Goal: Find specific fact: Find specific fact

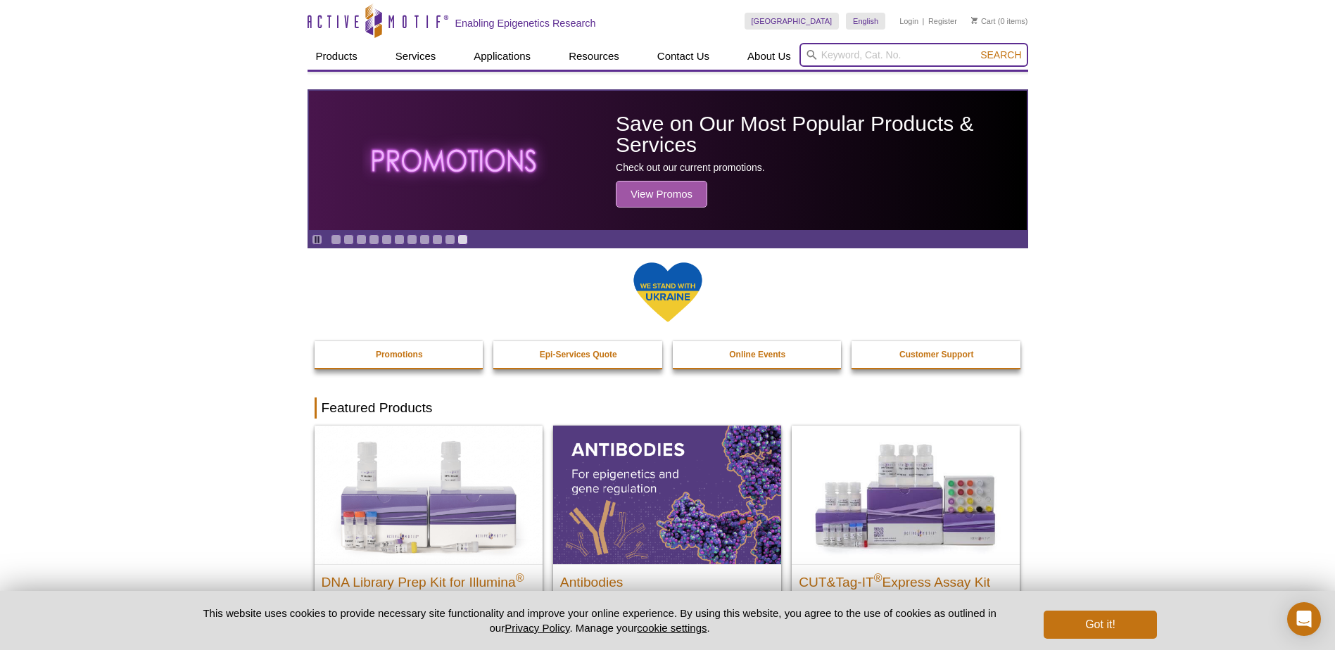
click at [868, 56] on input "search" at bounding box center [913, 55] width 229 height 24
paste input "53173"
type input "53173"
click at [976, 49] on button "Search" at bounding box center [1000, 55] width 49 height 13
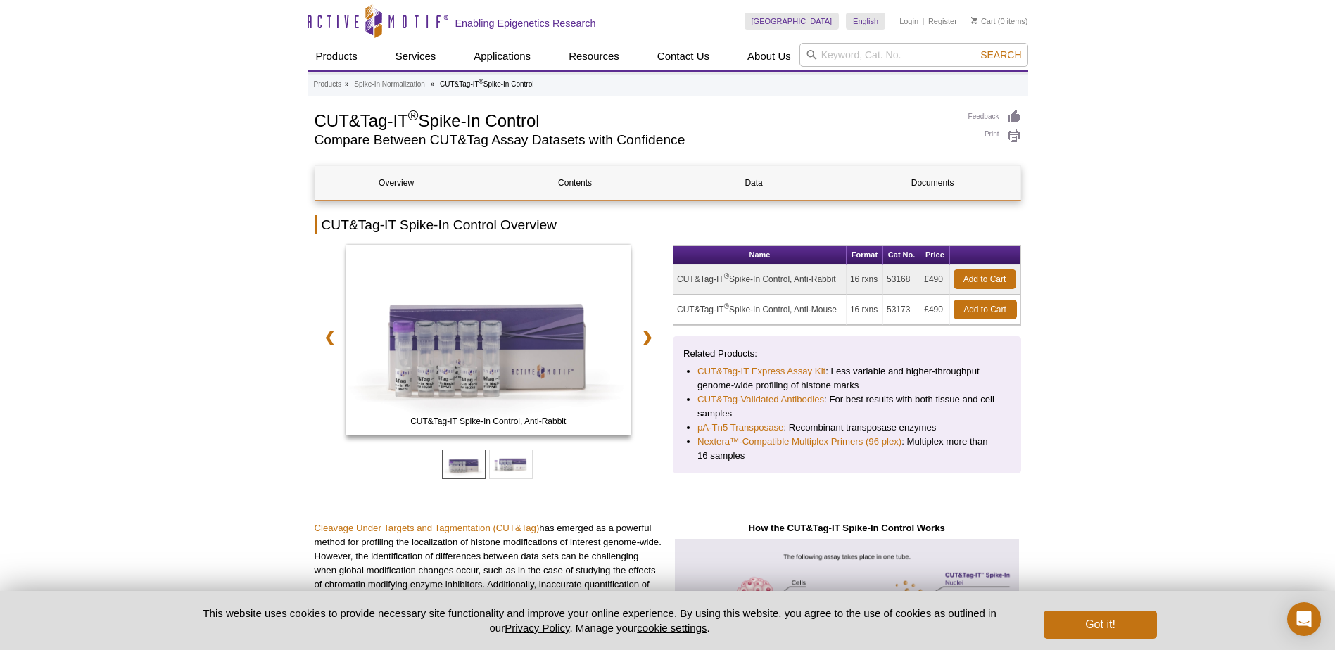
drag, startPoint x: 677, startPoint y: 308, endPoint x: 840, endPoint y: 309, distance: 162.6
click at [840, 309] on td "CUT&Tag-IT ® Spike-In Control, Anti-Mouse" at bounding box center [759, 310] width 173 height 30
copy td "CUT&Tag-IT ® Spike-In Control, Anti-Mouse"
drag, startPoint x: 909, startPoint y: 306, endPoint x: 887, endPoint y: 306, distance: 21.8
click at [887, 306] on td "53173" at bounding box center [901, 310] width 37 height 30
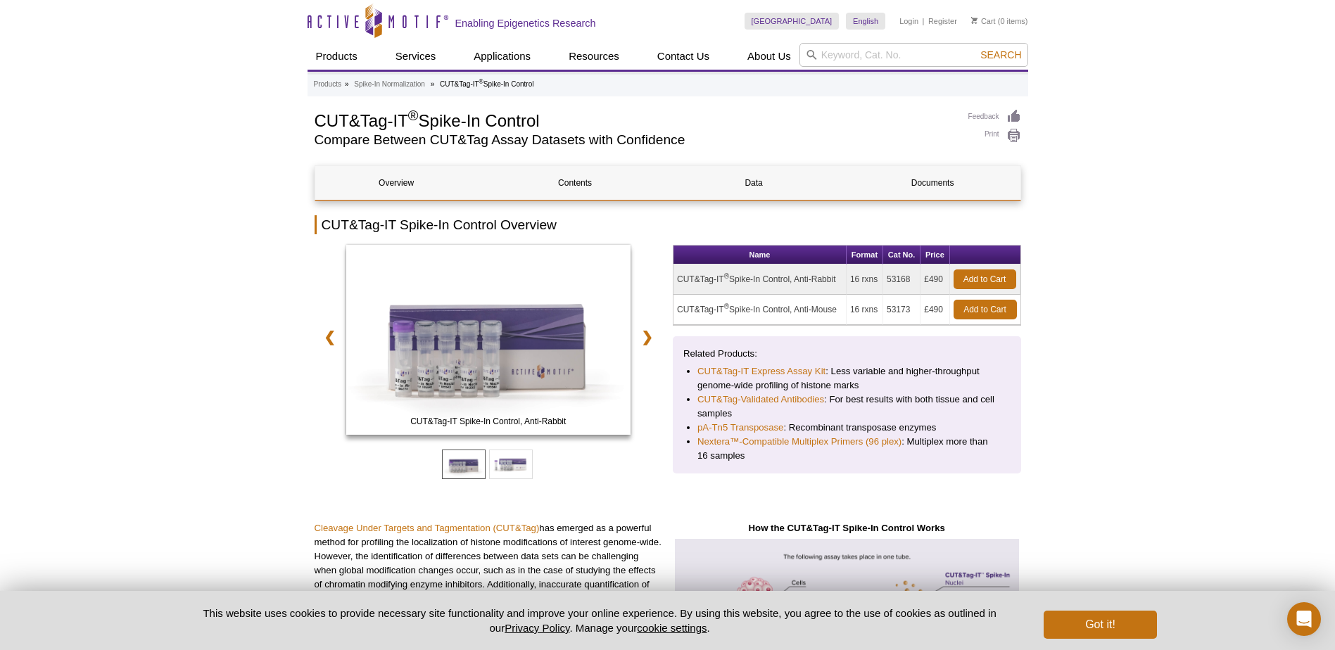
copy td "53173"
click at [892, 50] on input "search" at bounding box center [913, 55] width 229 height 24
paste input "53175"
type input "53175"
click at [976, 49] on button "Search" at bounding box center [1000, 55] width 49 height 13
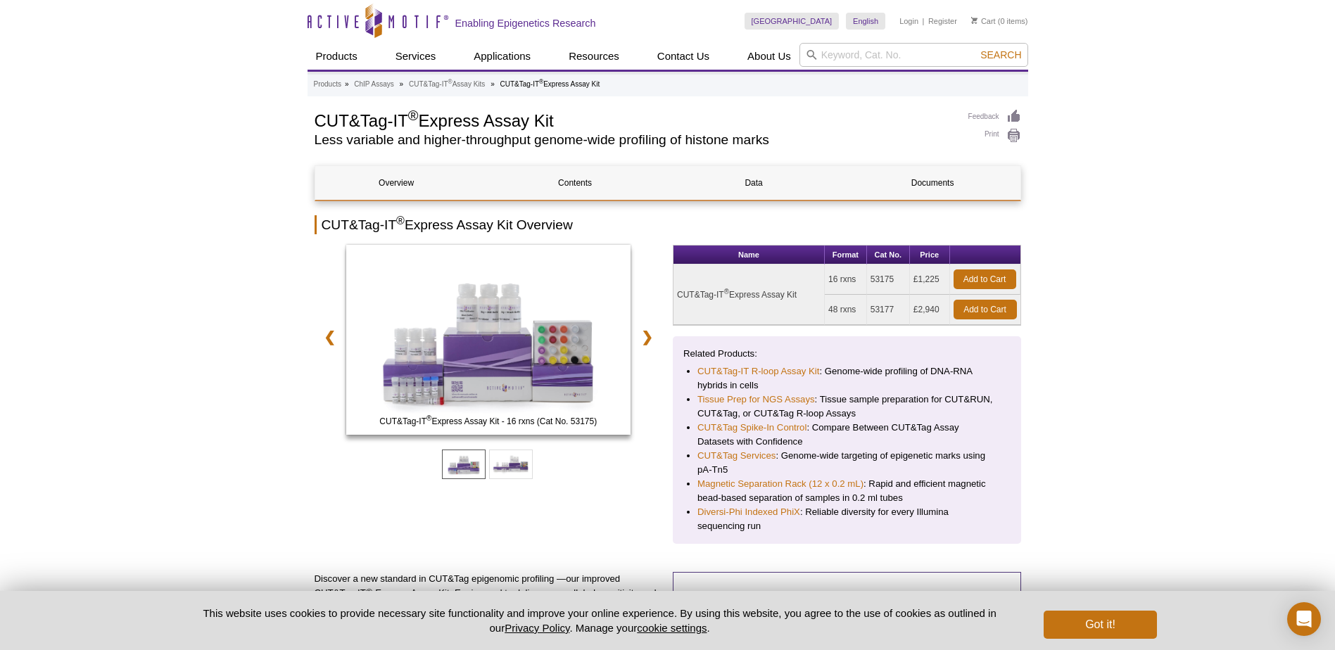
drag, startPoint x: 800, startPoint y: 293, endPoint x: 676, endPoint y: 295, distance: 123.9
click at [676, 295] on td "CUT&Tag-IT ® Express Assay Kit" at bounding box center [748, 295] width 151 height 61
copy td "CUT&Tag-IT ® Express Assay Kit"
drag, startPoint x: 894, startPoint y: 279, endPoint x: 873, endPoint y: 281, distance: 21.9
click at [873, 281] on td "53175" at bounding box center [888, 280] width 43 height 30
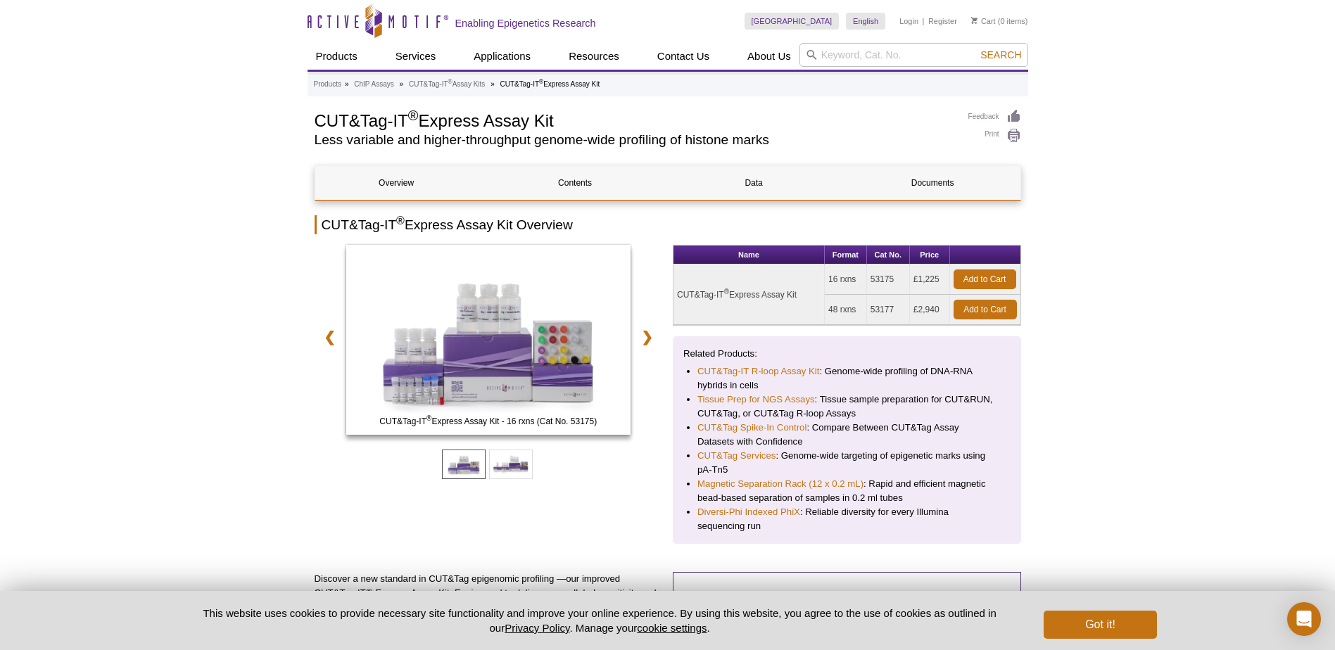
copy td "53175"
